Goal: Navigation & Orientation: Find specific page/section

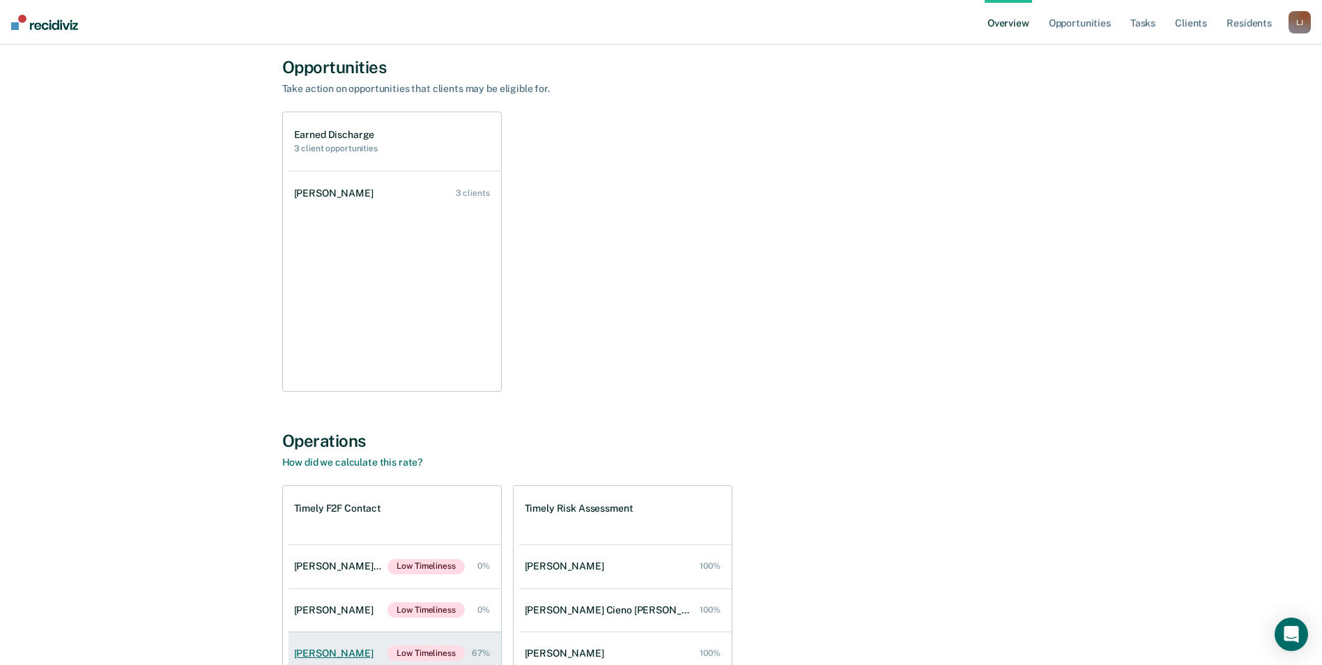
scroll to position [499, 0]
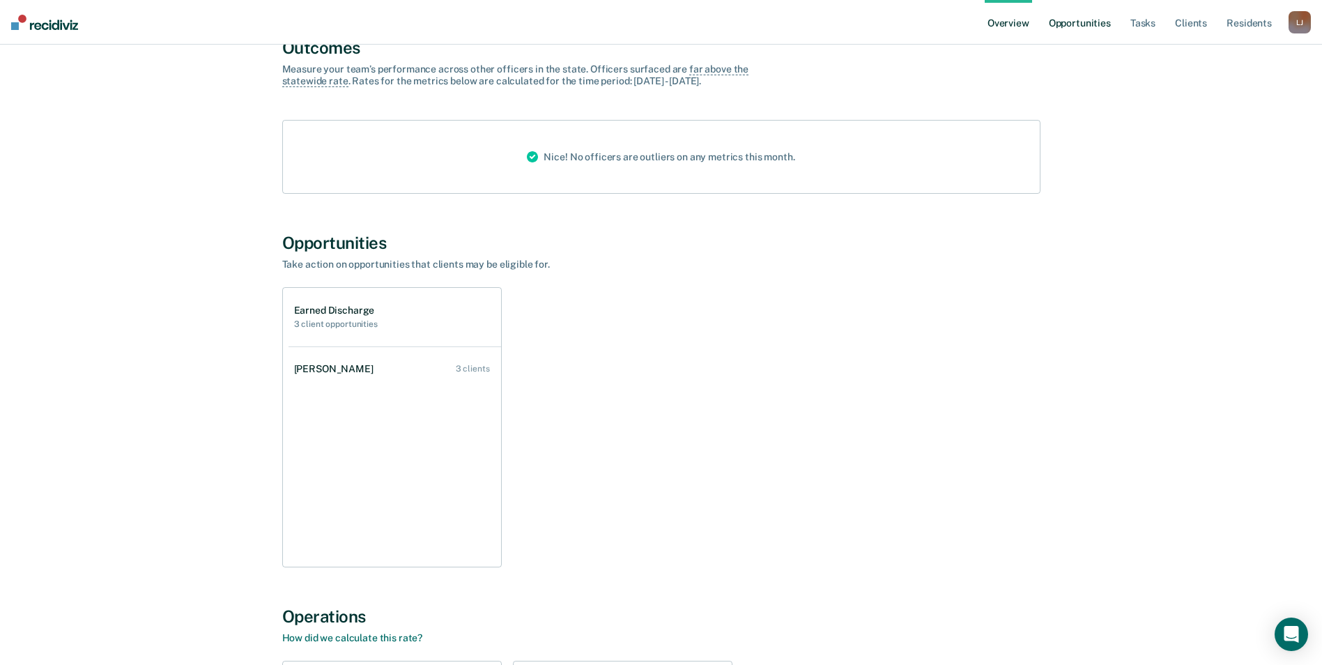
click at [1082, 25] on link "Opportunities" at bounding box center [1080, 22] width 68 height 45
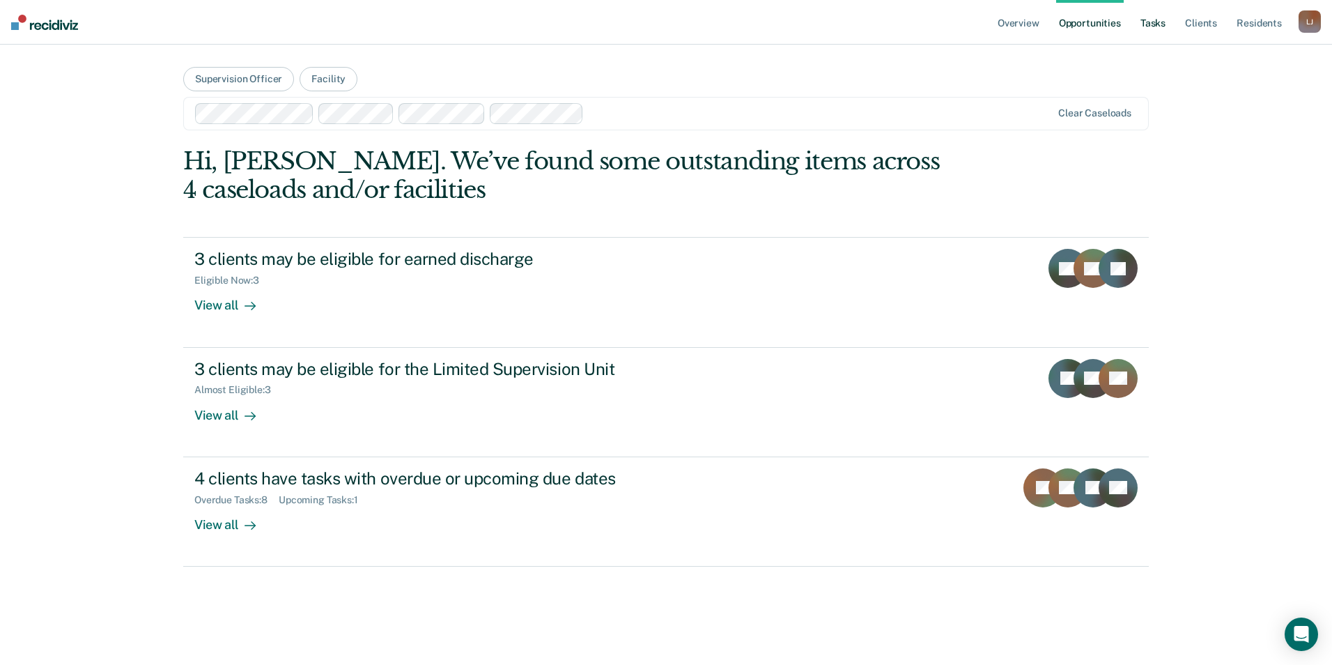
click at [1142, 30] on link "Tasks" at bounding box center [1153, 22] width 31 height 45
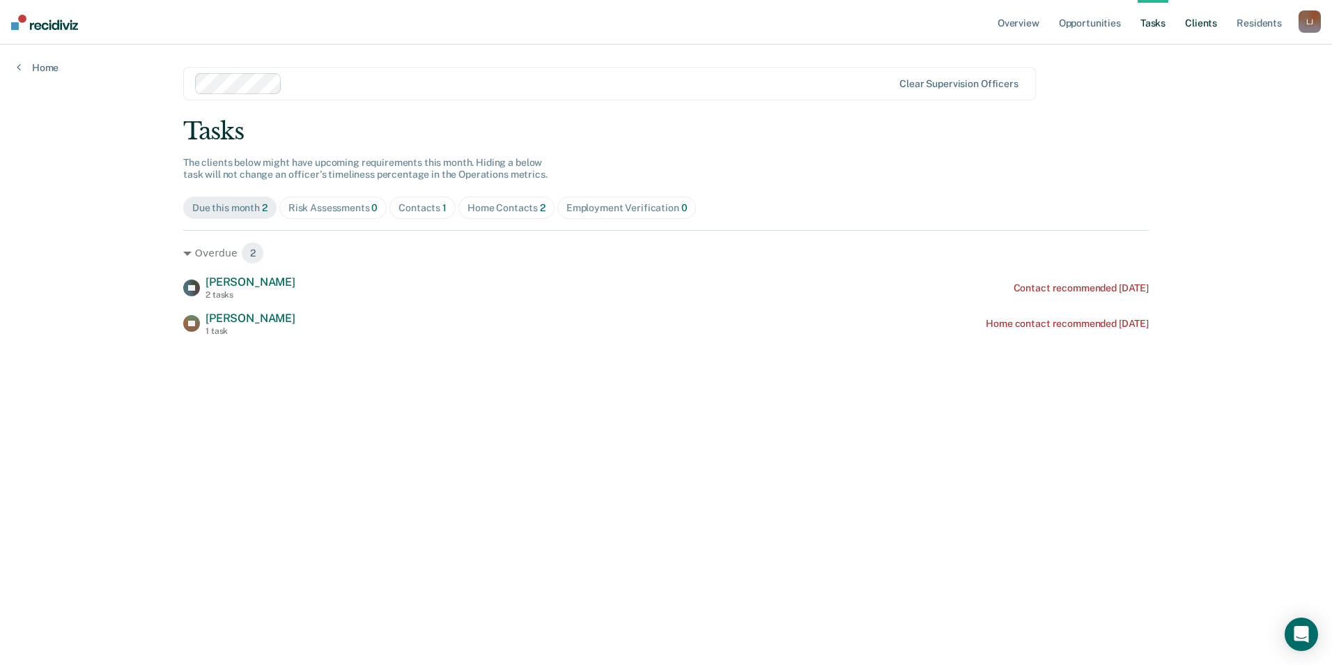
click at [1207, 28] on link "Client s" at bounding box center [1201, 22] width 38 height 45
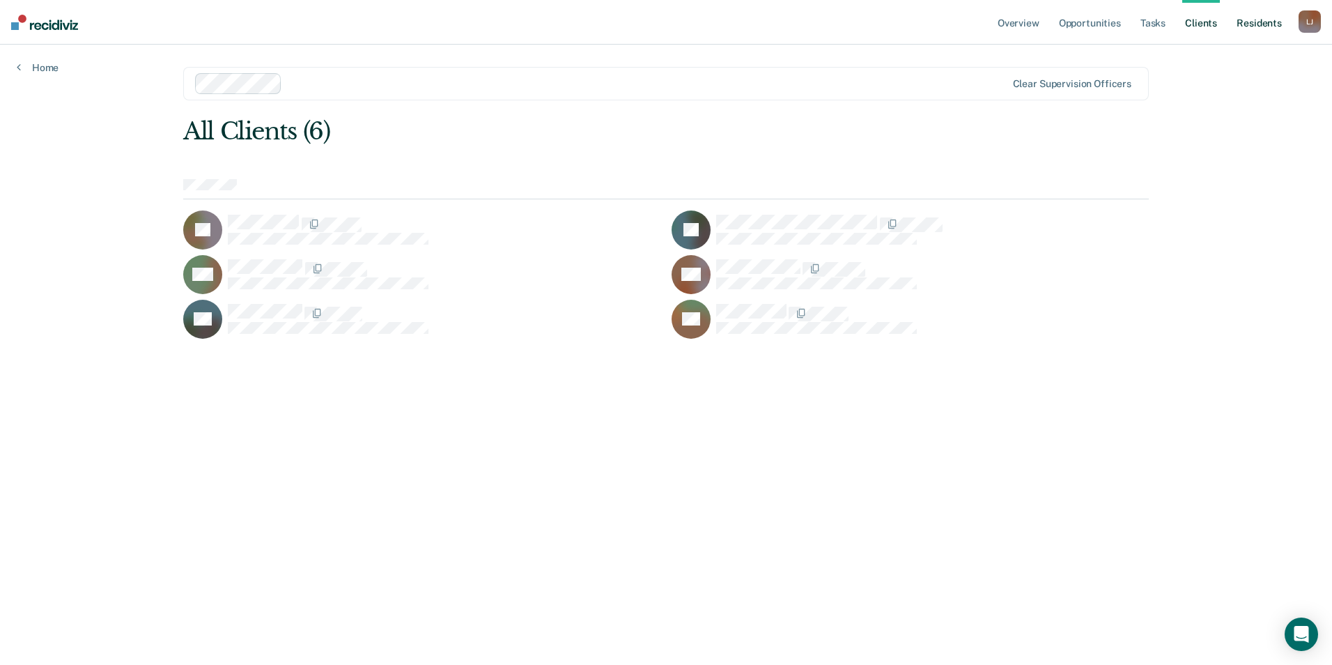
click at [1251, 29] on link "Resident s" at bounding box center [1259, 22] width 51 height 45
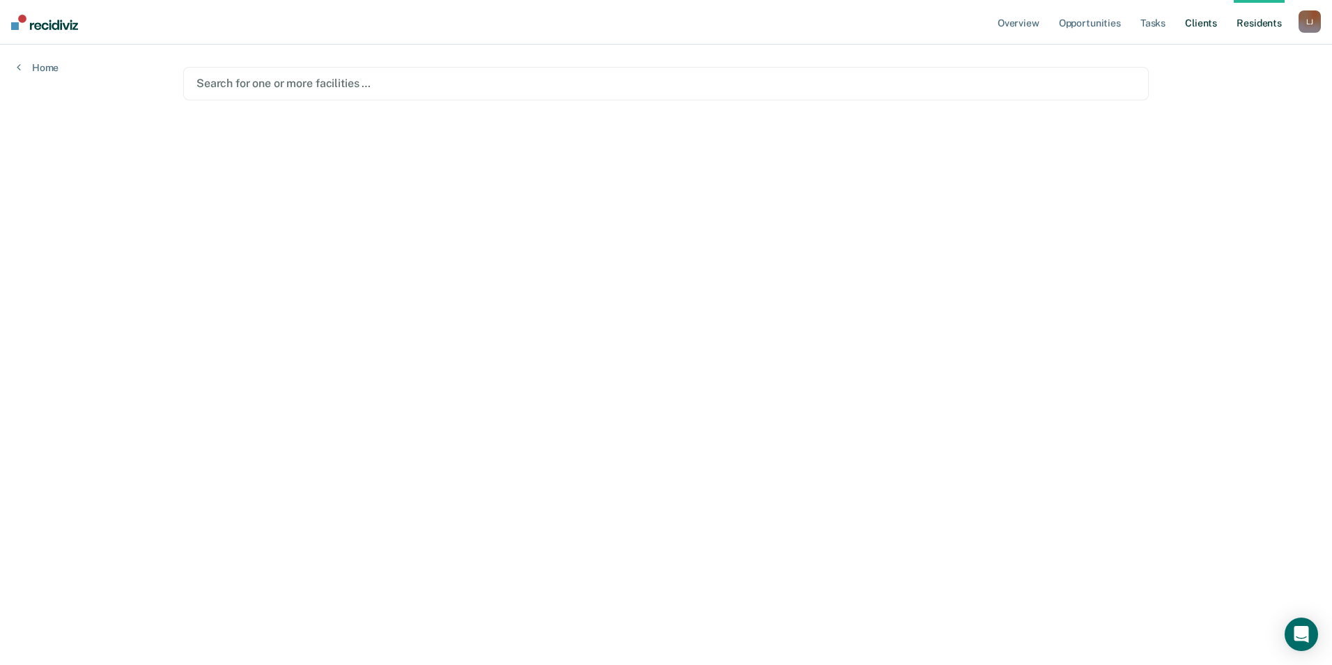
click at [1209, 22] on link "Client s" at bounding box center [1201, 22] width 38 height 45
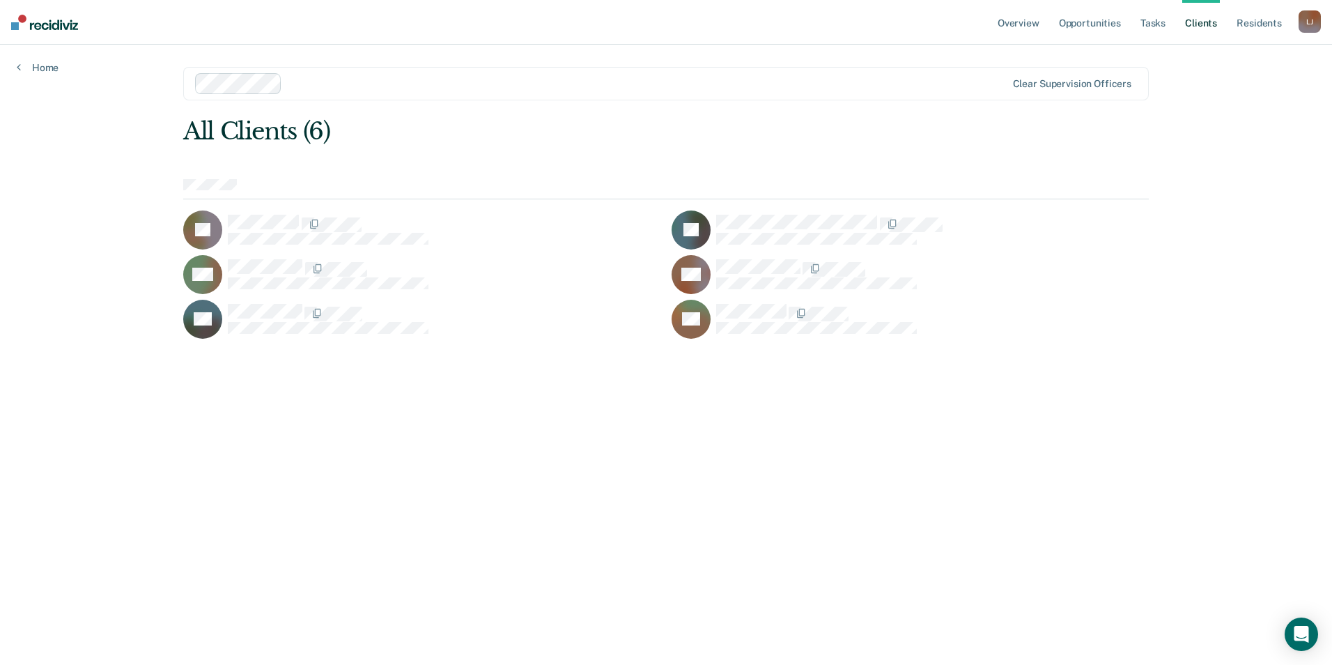
click at [1304, 15] on div "[PERSON_NAME]" at bounding box center [1310, 21] width 22 height 22
click at [1233, 91] on link "Go to Operations" at bounding box center [1254, 92] width 112 height 12
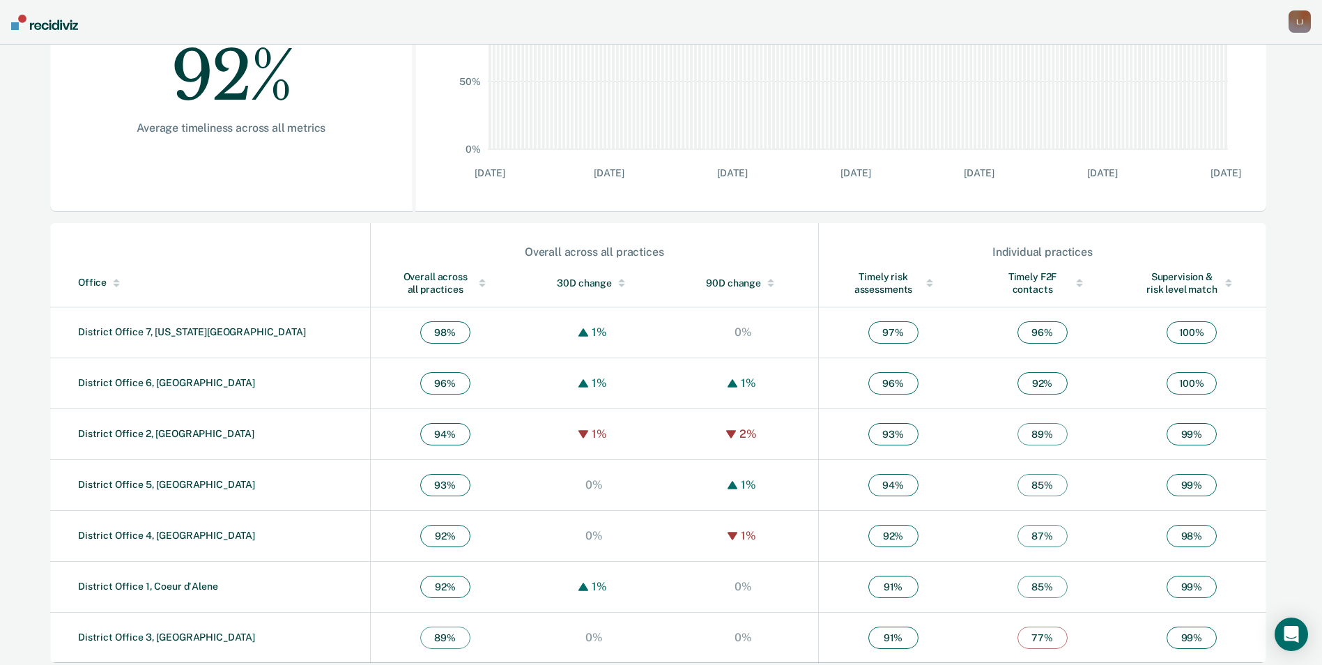
scroll to position [307, 0]
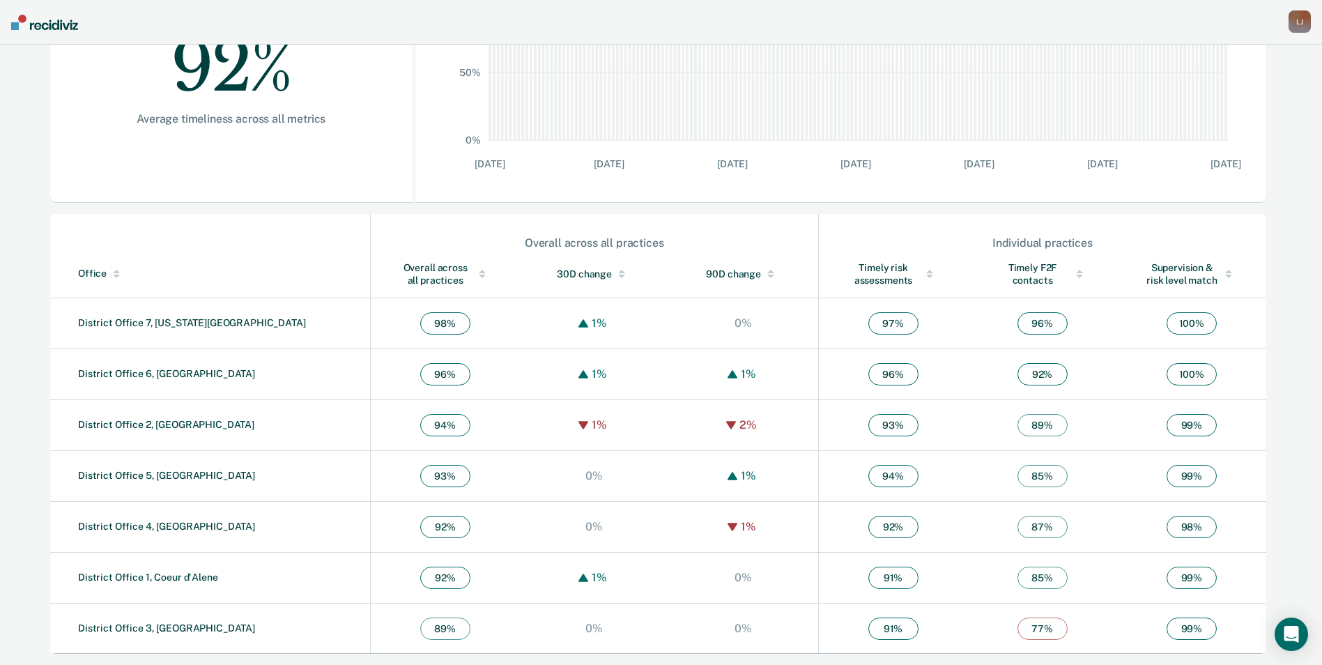
click at [101, 273] on div "Office" at bounding box center [221, 274] width 286 height 12
click at [132, 472] on link "District Office 4, [GEOGRAPHIC_DATA]" at bounding box center [166, 475] width 177 height 11
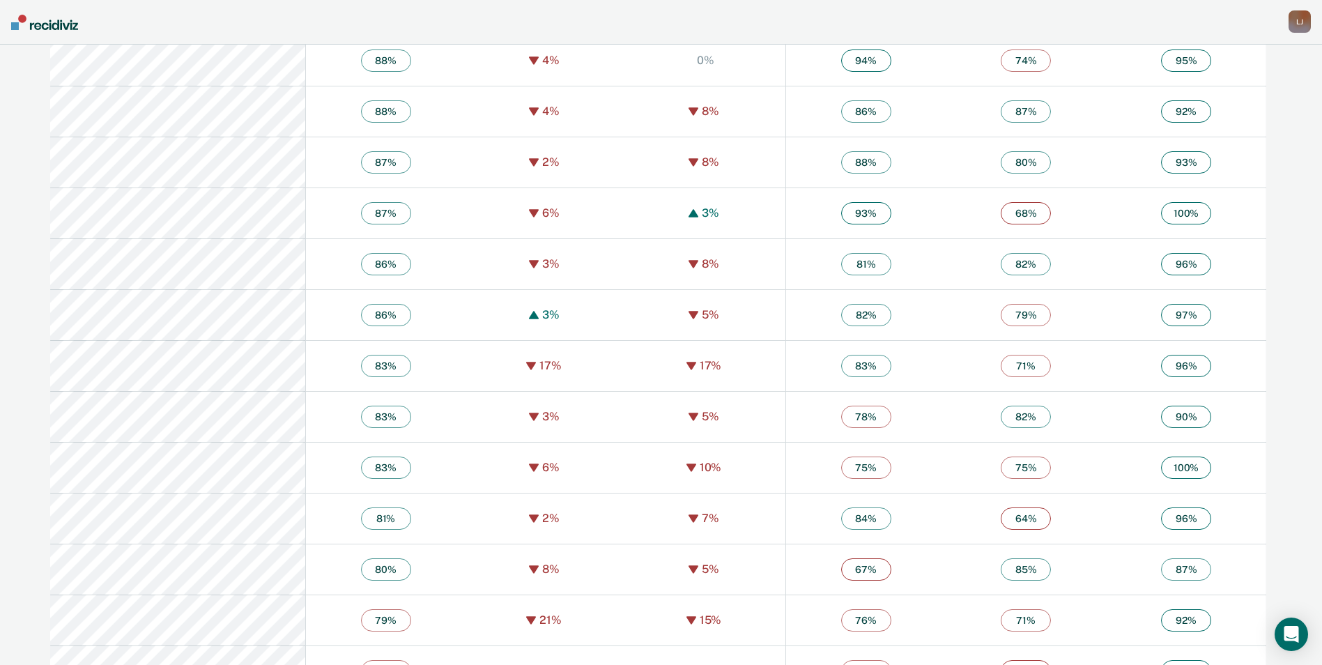
scroll to position [3359, 0]
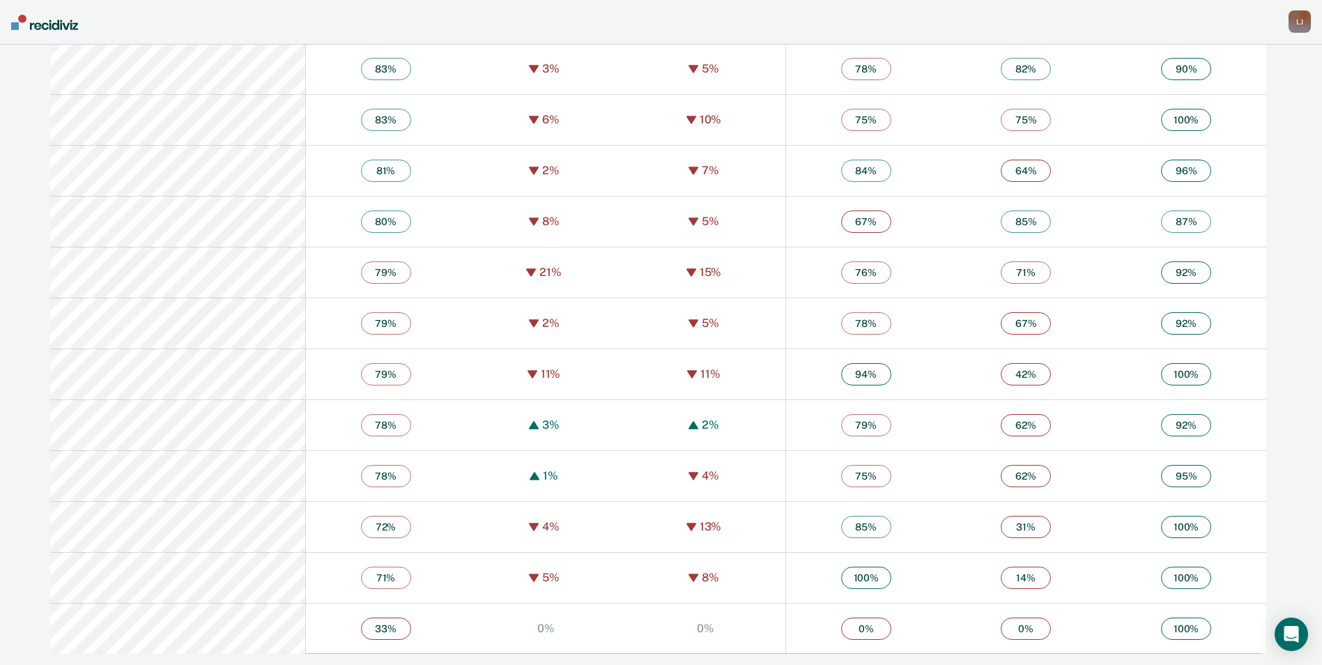
click at [361, 474] on span "78 %" at bounding box center [386, 476] width 50 height 22
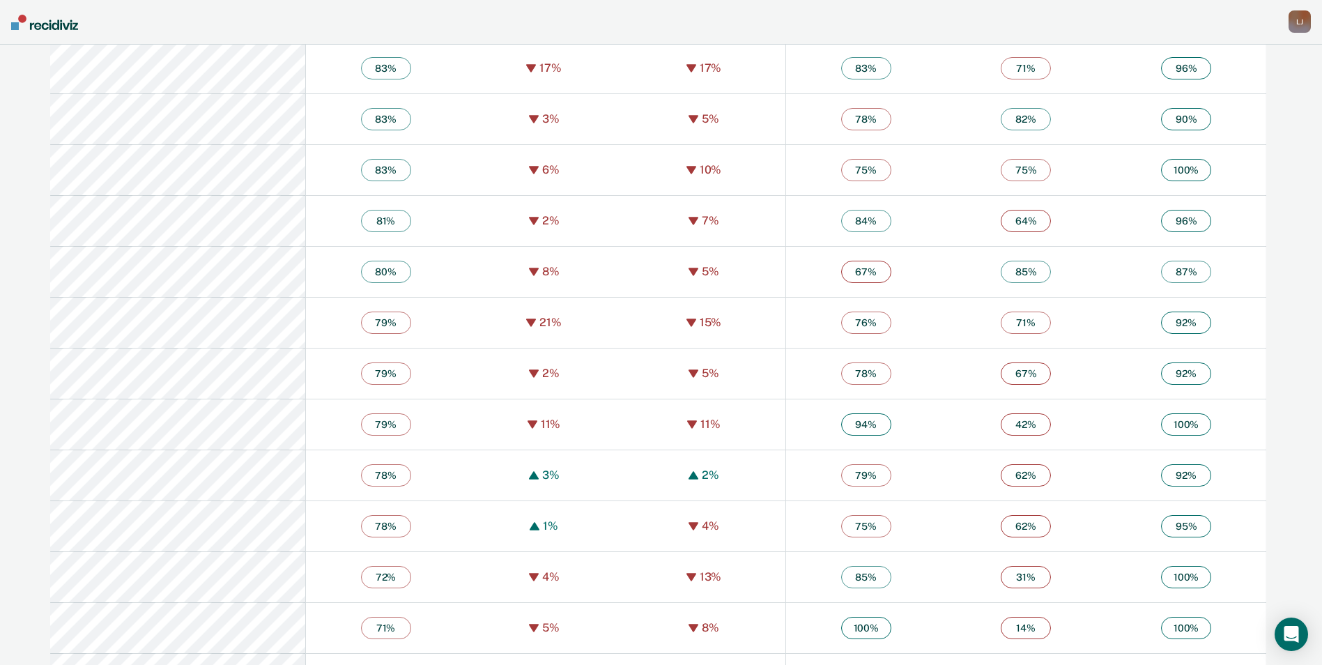
scroll to position [3344, 0]
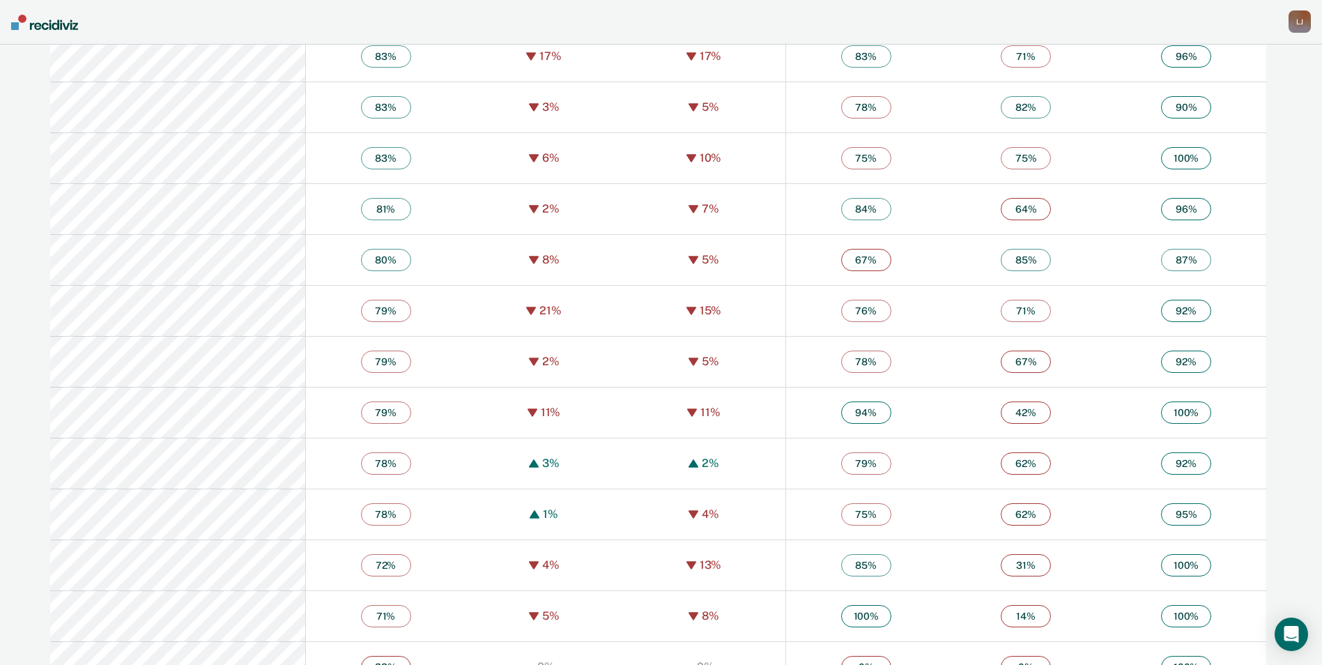
scroll to position [3344, 0]
